Goal: Task Accomplishment & Management: Use online tool/utility

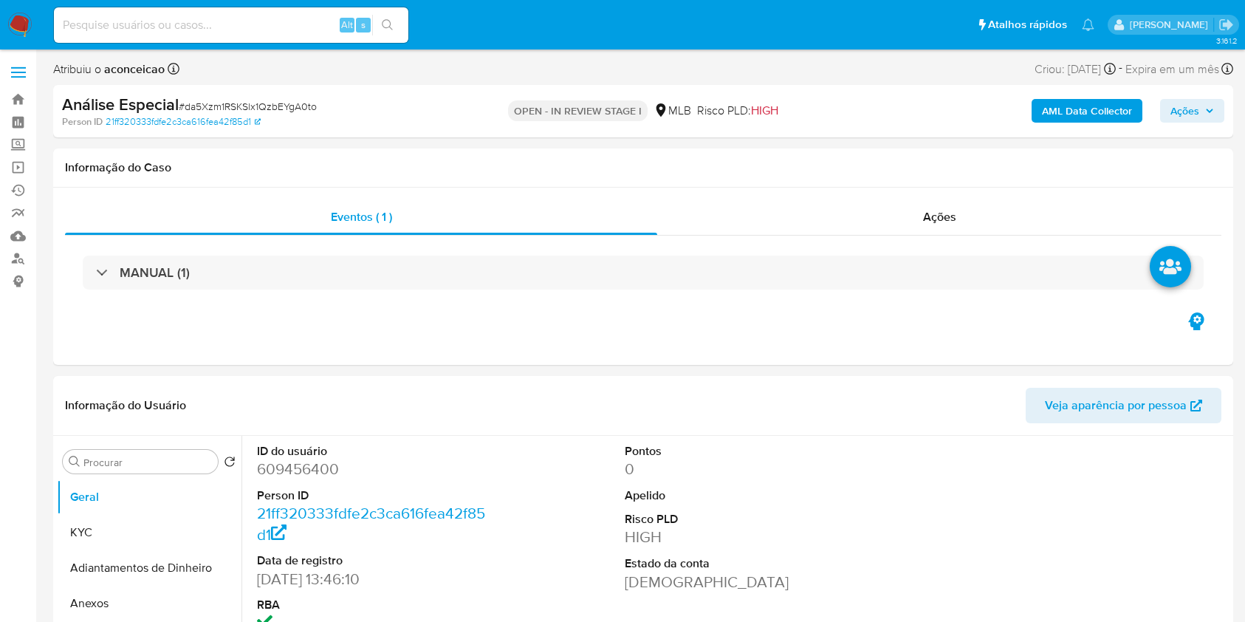
select select "10"
click at [1071, 110] on b "AML Data Collector" at bounding box center [1087, 111] width 90 height 24
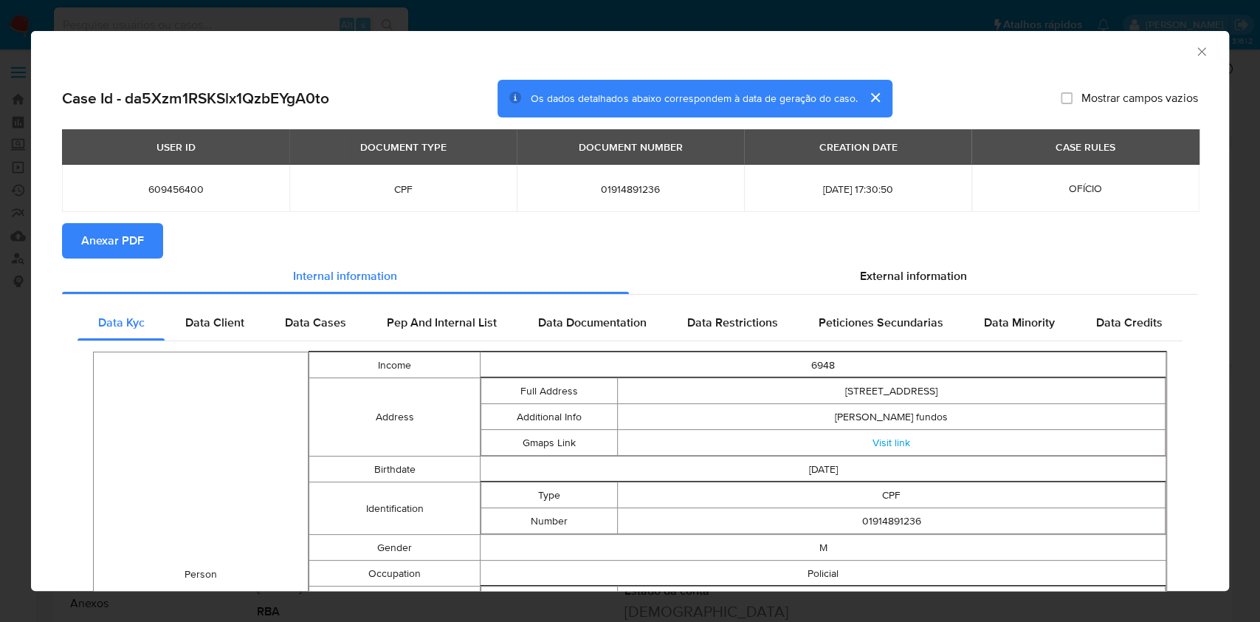
drag, startPoint x: 156, startPoint y: 236, endPoint x: 351, endPoint y: 247, distance: 196.0
click at [154, 238] on button "Anexar PDF" at bounding box center [112, 240] width 101 height 35
drag, startPoint x: 1183, startPoint y: 52, endPoint x: 856, endPoint y: 114, distance: 332.0
click at [1195, 56] on icon "Fechar a janela" at bounding box center [1202, 51] width 15 height 15
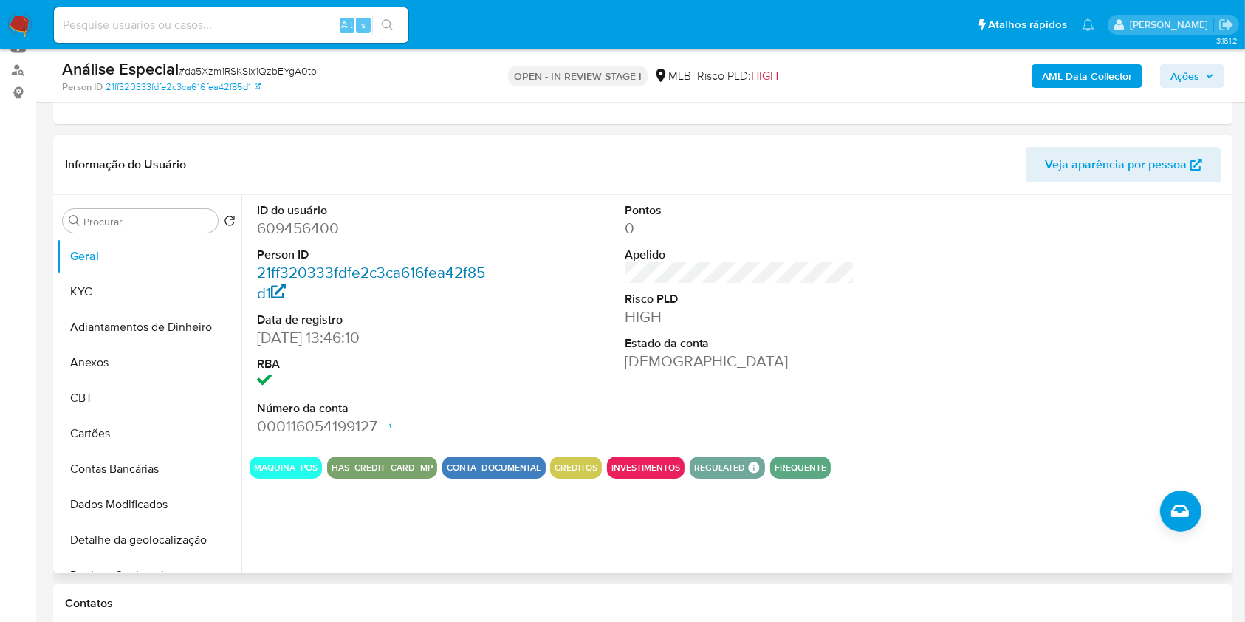
scroll to position [196, 0]
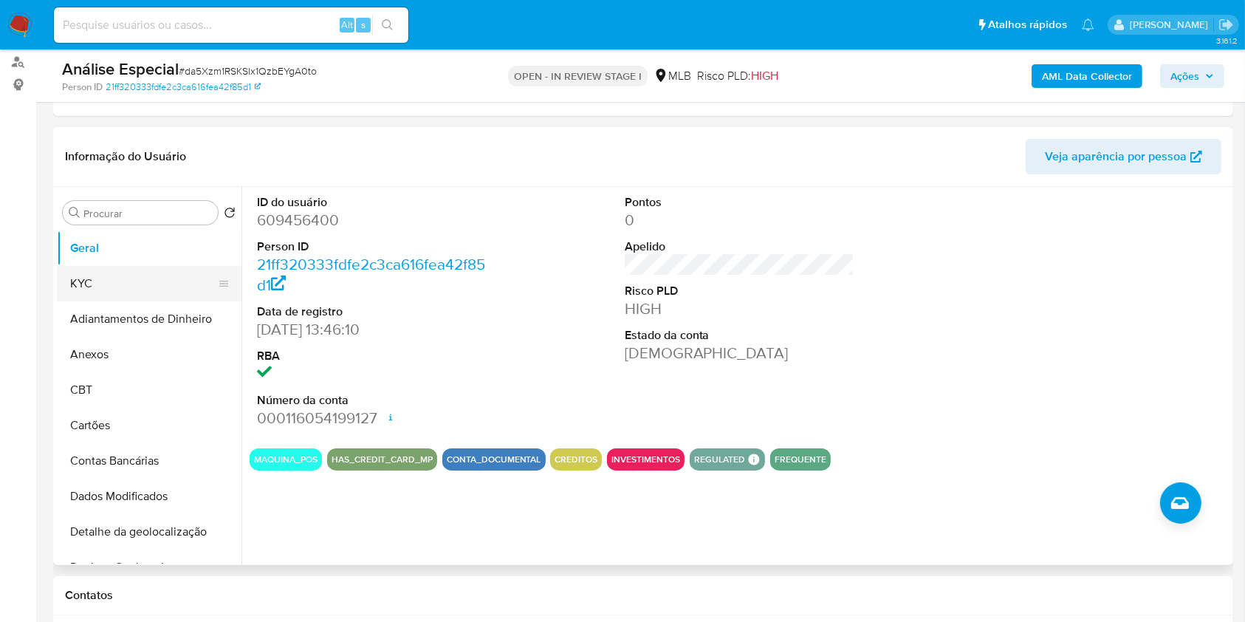
click at [146, 285] on button "KYC" at bounding box center [143, 283] width 173 height 35
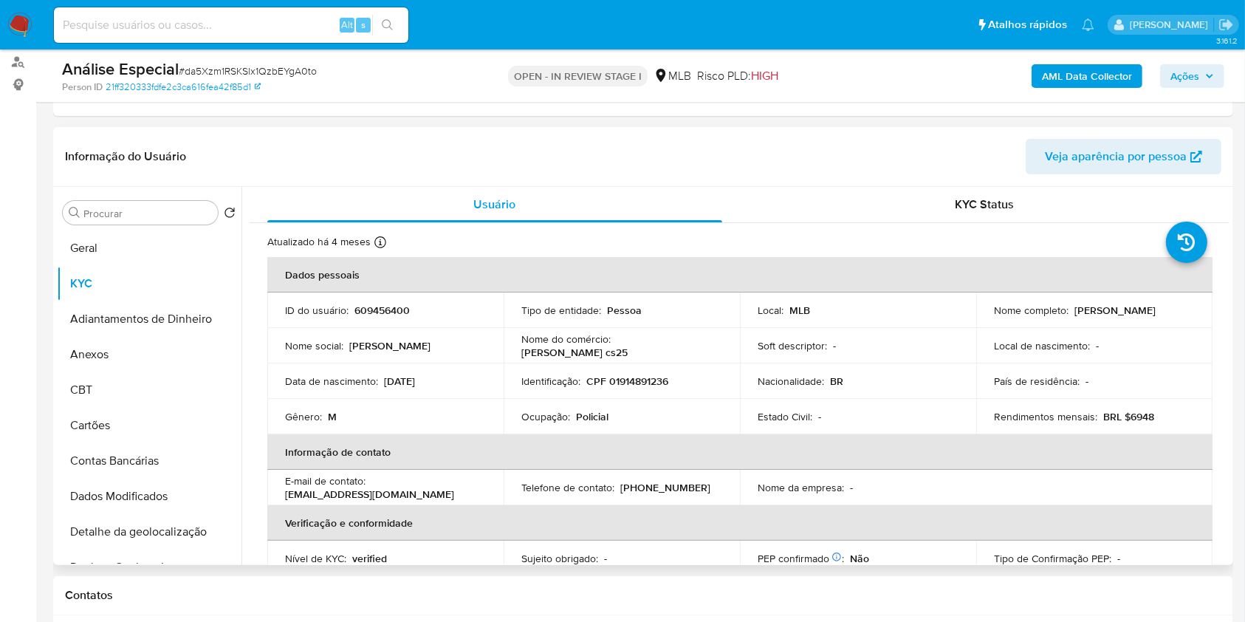
click at [597, 413] on p "Policial" at bounding box center [592, 416] width 32 height 13
click at [596, 413] on p "Policial" at bounding box center [592, 416] width 32 height 13
copy div "Ocupação : Policial"
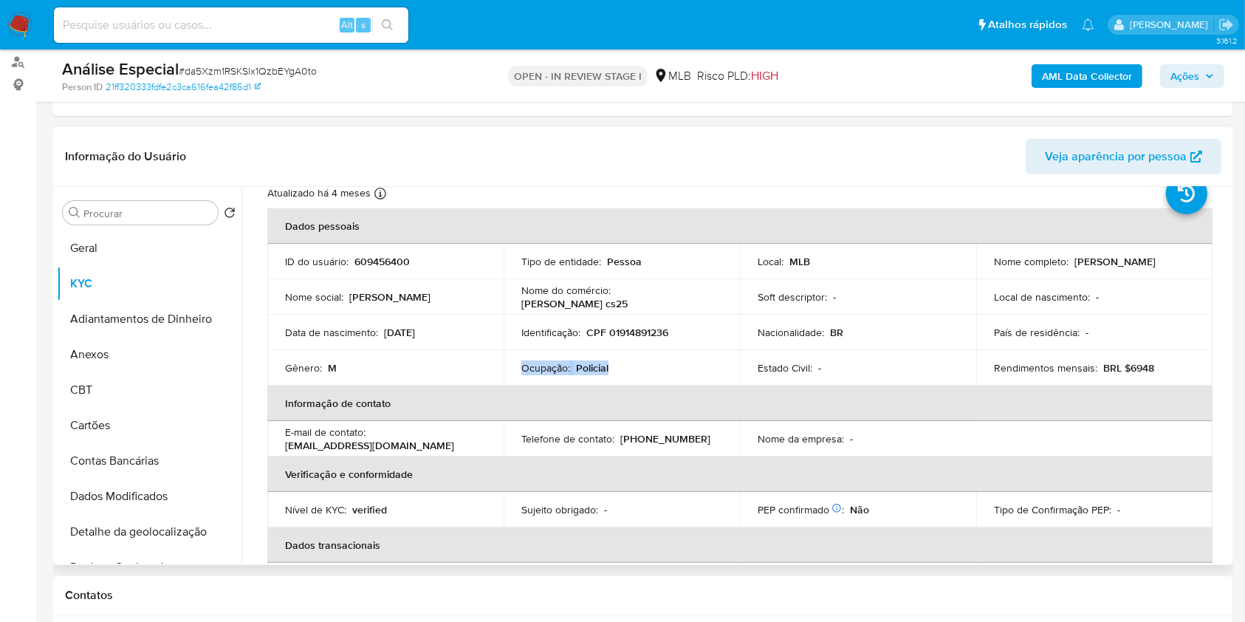
scroll to position [0, 0]
